Goal: Register for event/course

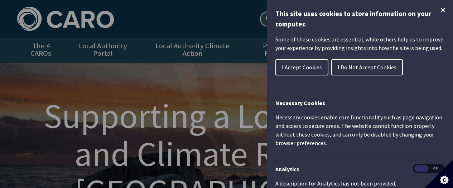
click at [439, 9] on icon "Close Cookie Control" at bounding box center [443, 10] width 9 height 9
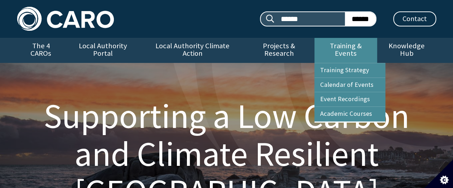
click at [354, 43] on link "Training & Events" at bounding box center [346, 50] width 63 height 25
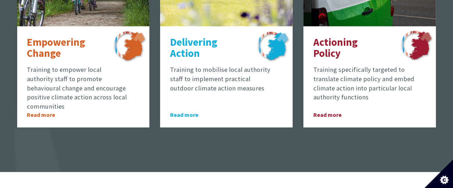
scroll to position [681, 0]
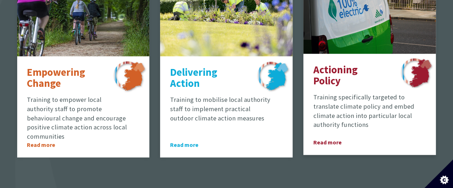
click at [330, 138] on span "Read more" at bounding box center [334, 142] width 40 height 9
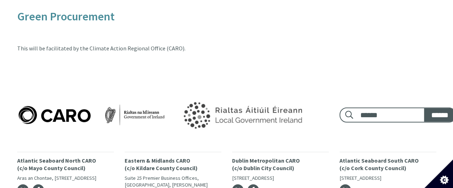
scroll to position [959, 0]
